Goal: Check status: Check status

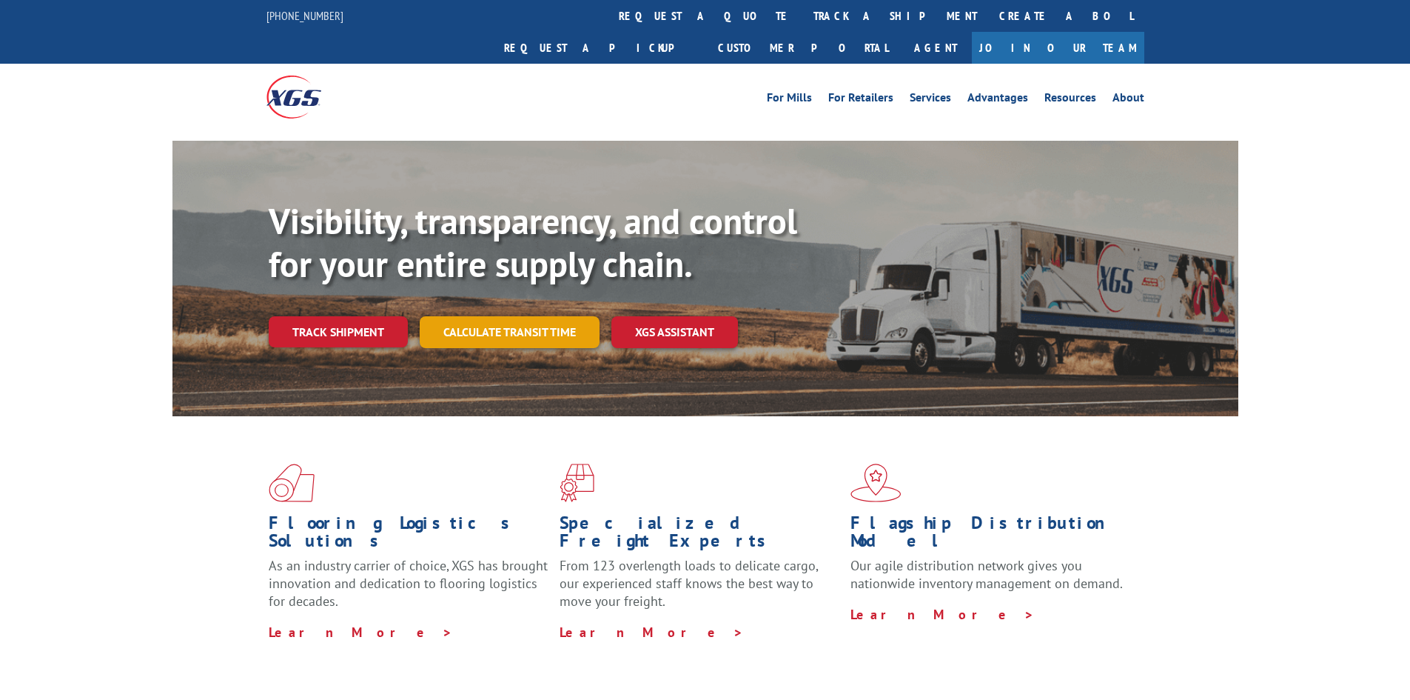
click at [530, 316] on link "Calculate transit time" at bounding box center [510, 332] width 180 height 32
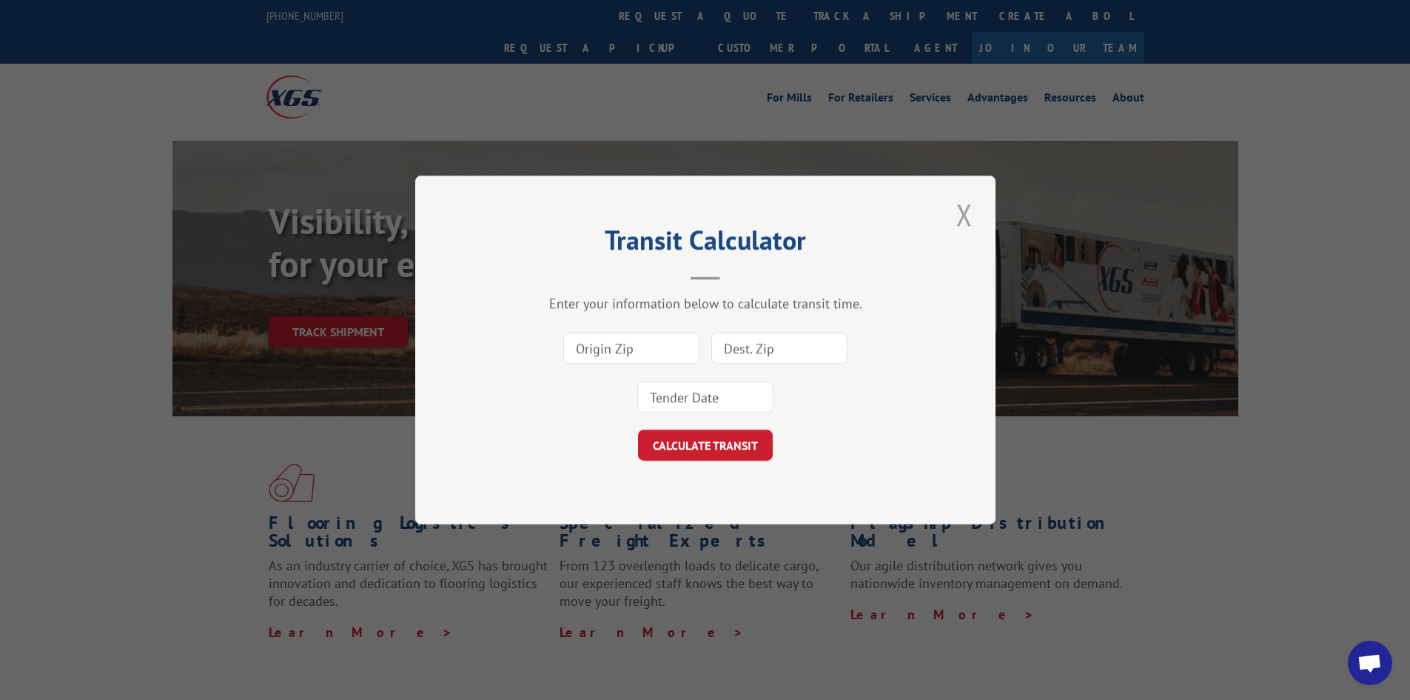
click at [969, 223] on button "Close modal" at bounding box center [964, 214] width 25 height 41
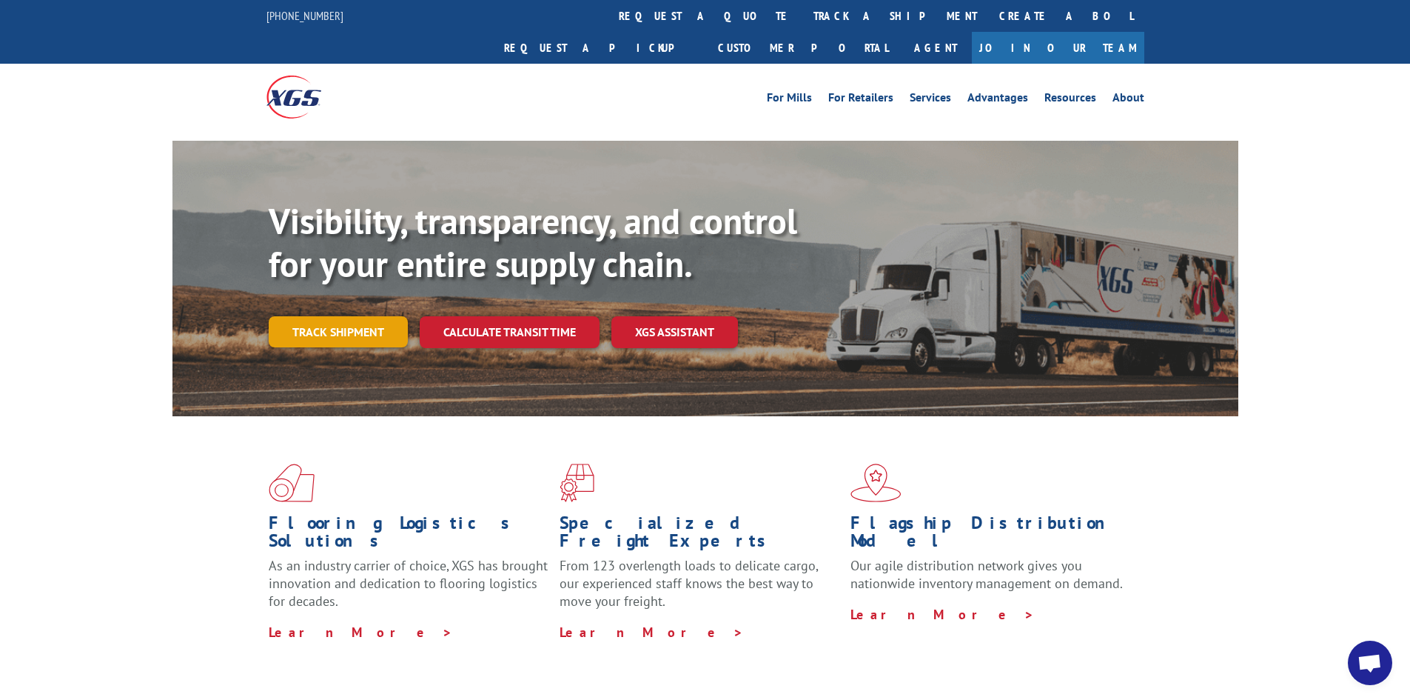
click at [338, 316] on link "Track shipment" at bounding box center [338, 331] width 139 height 31
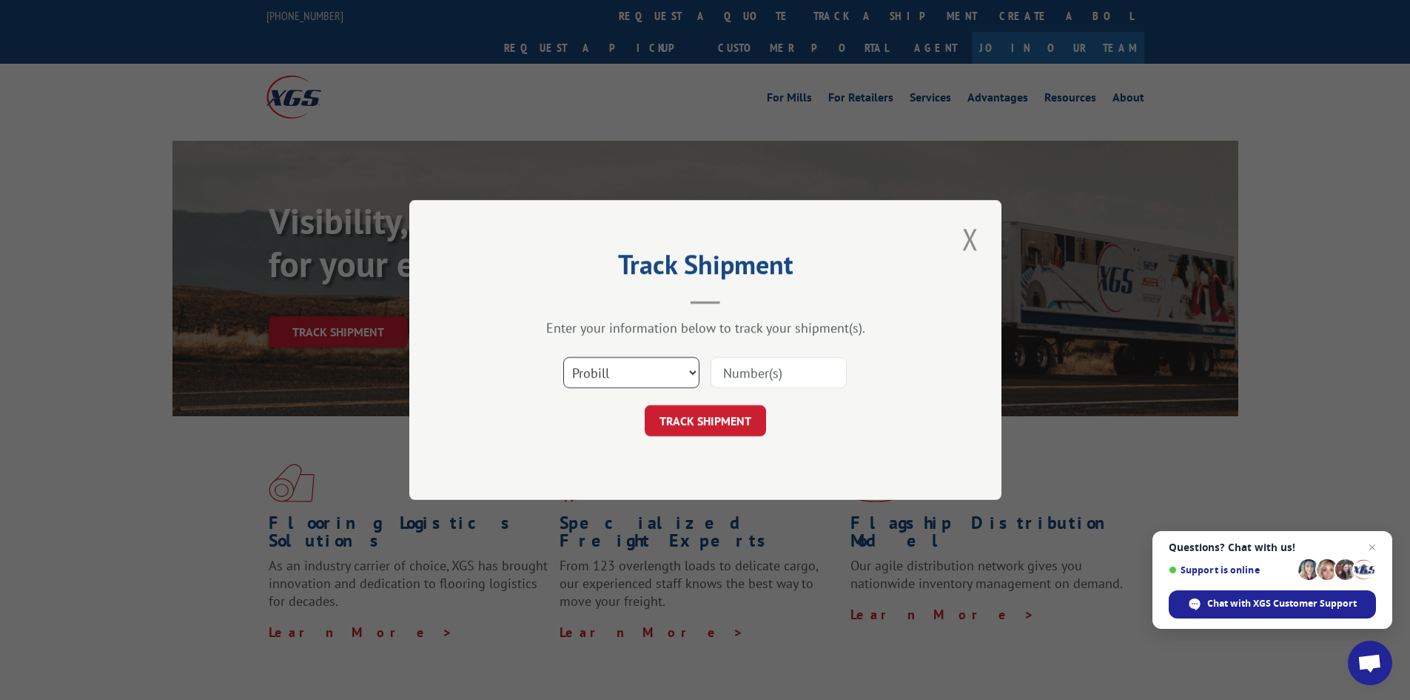
click at [622, 379] on select "Select category... Probill BOL PO" at bounding box center [631, 372] width 136 height 31
select select "bol"
click at [563, 357] on select "Select category... Probill BOL PO" at bounding box center [631, 372] width 136 height 31
click at [727, 372] on input at bounding box center [779, 372] width 136 height 31
type input "2823589"
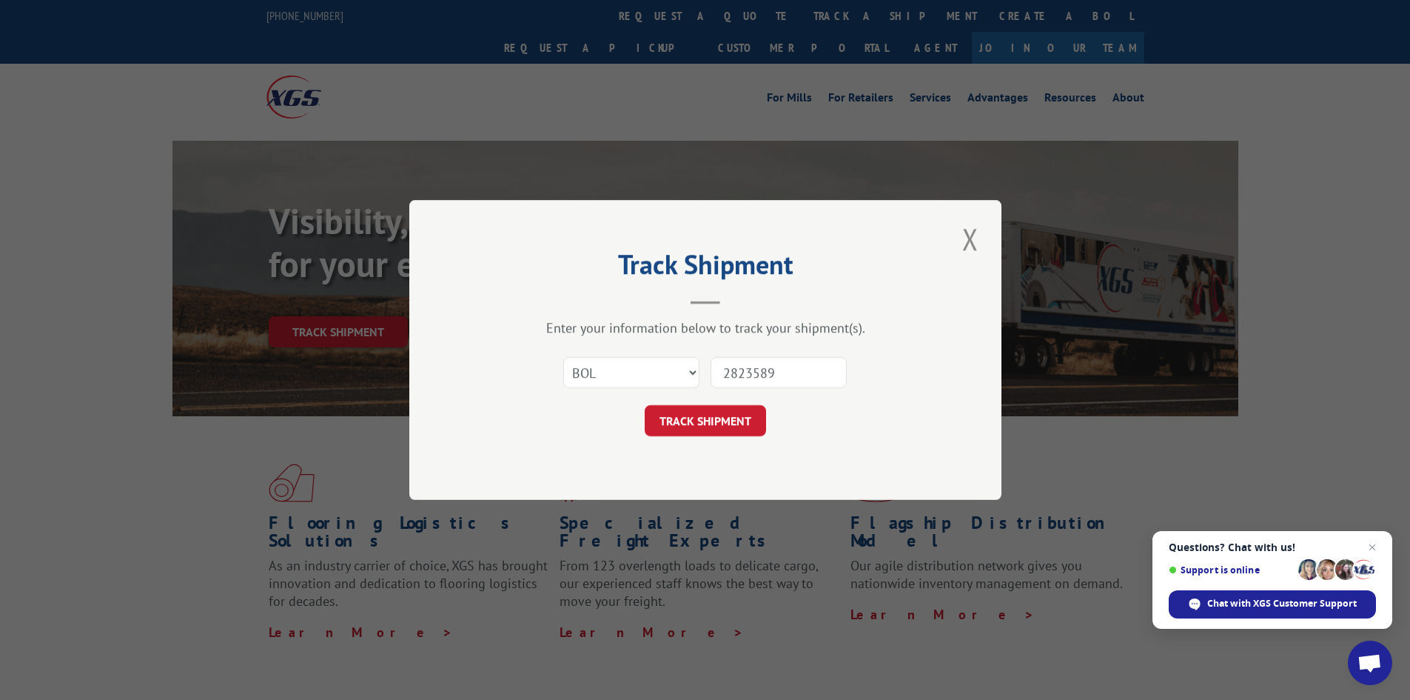
click button "TRACK SHIPMENT" at bounding box center [705, 420] width 121 height 31
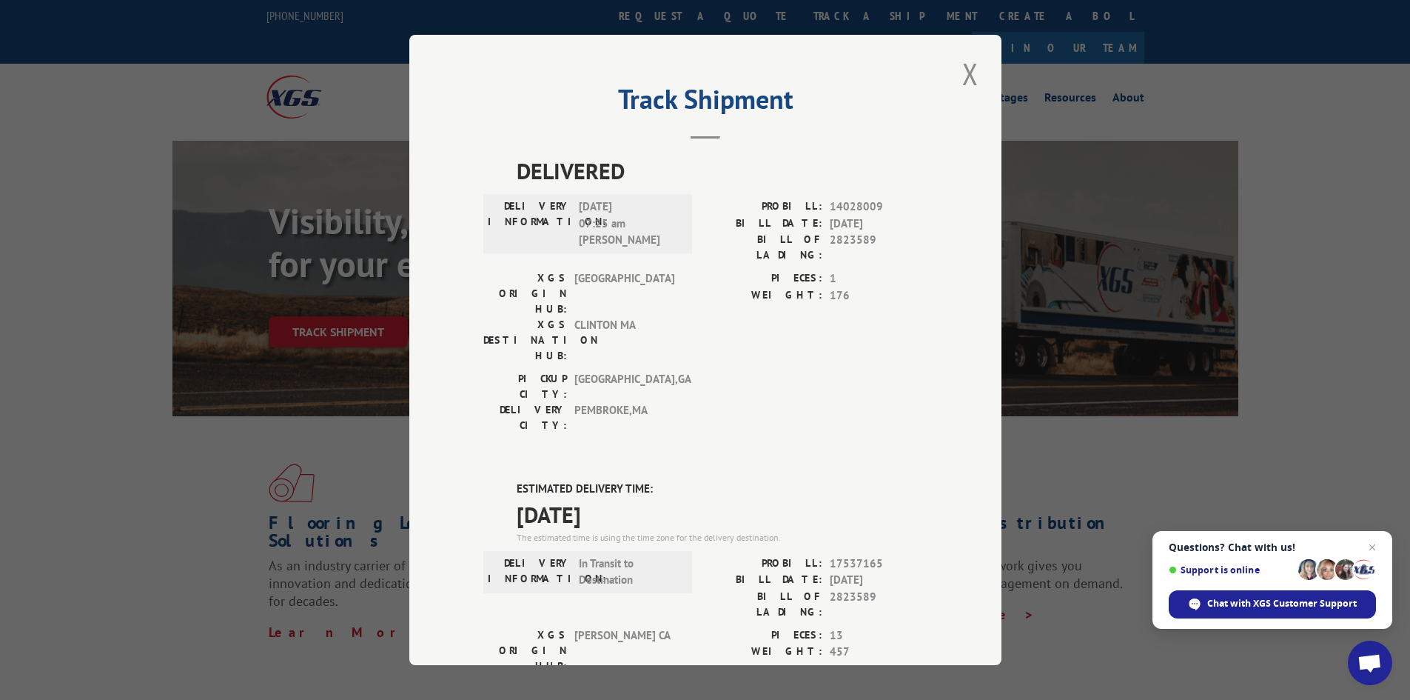
scroll to position [74, 0]
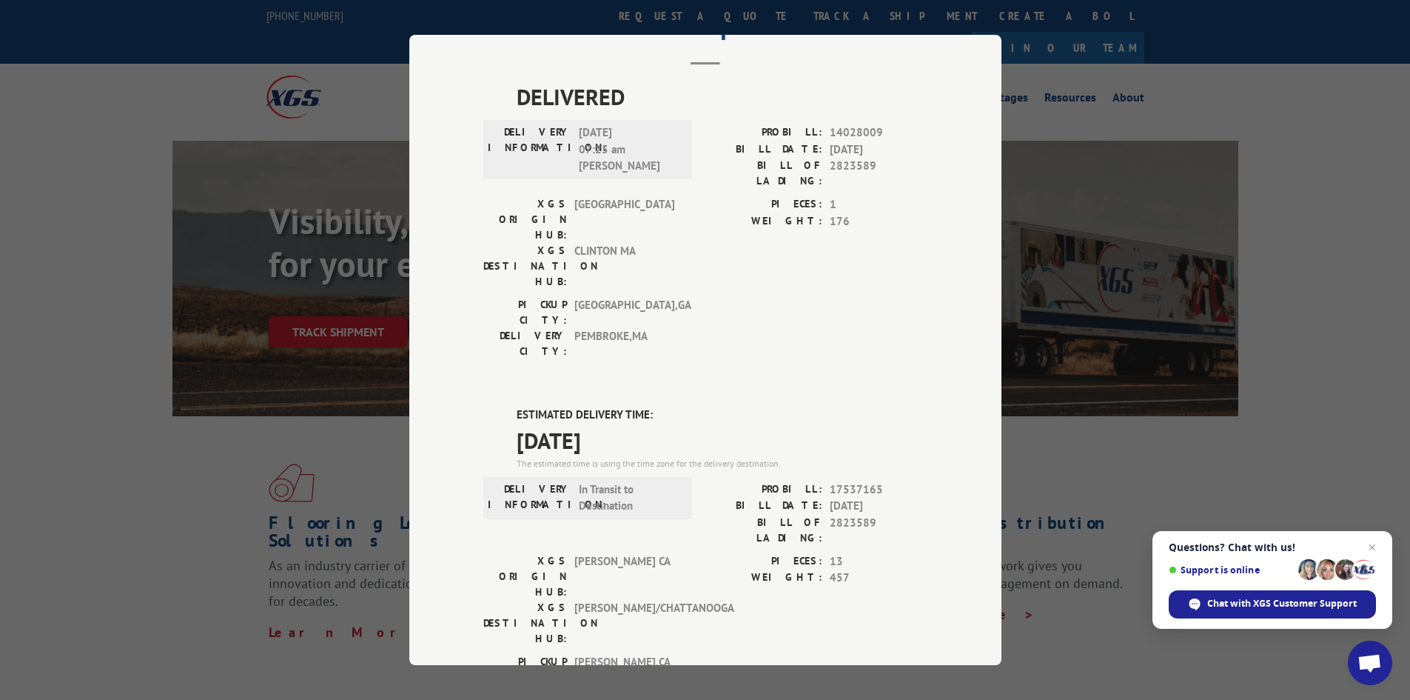
drag, startPoint x: 191, startPoint y: 199, endPoint x: 204, endPoint y: 90, distance: 110.4
click at [190, 199] on div "Track Shipment DELIVERED DELIVERY INFORMATION: [DATE] 07:25 am [PERSON_NAME]: 1…" at bounding box center [705, 350] width 1410 height 700
